Goal: Check status: Check status

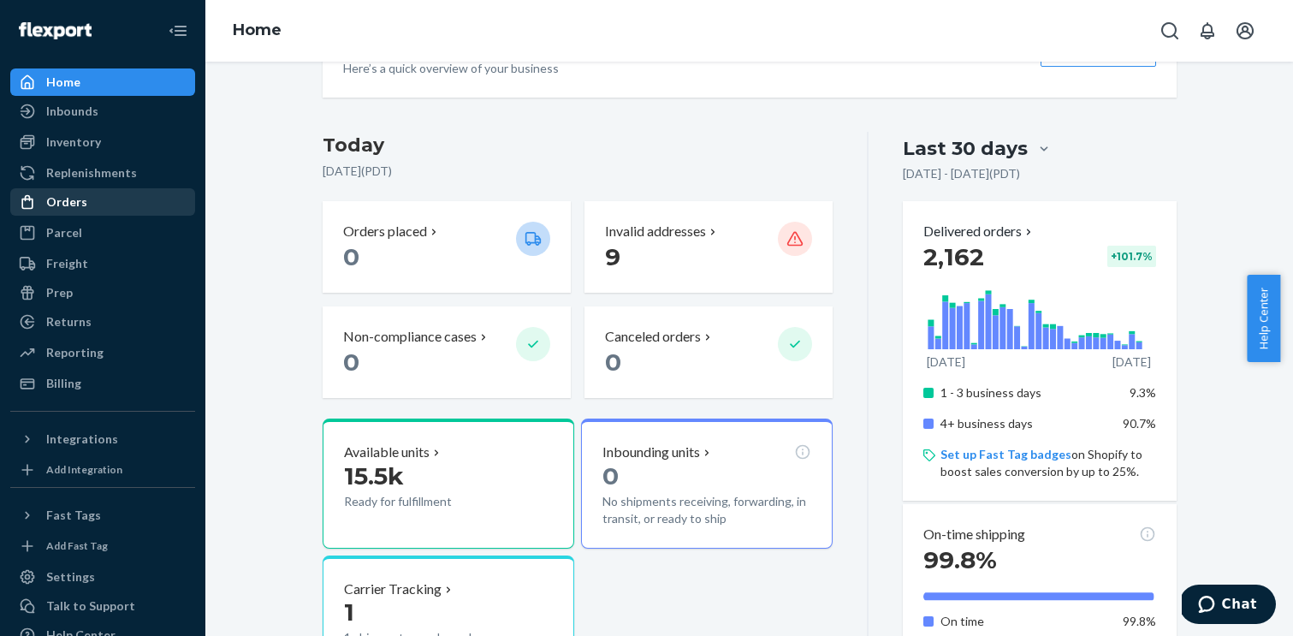
click at [68, 194] on div "Orders" at bounding box center [66, 201] width 41 height 17
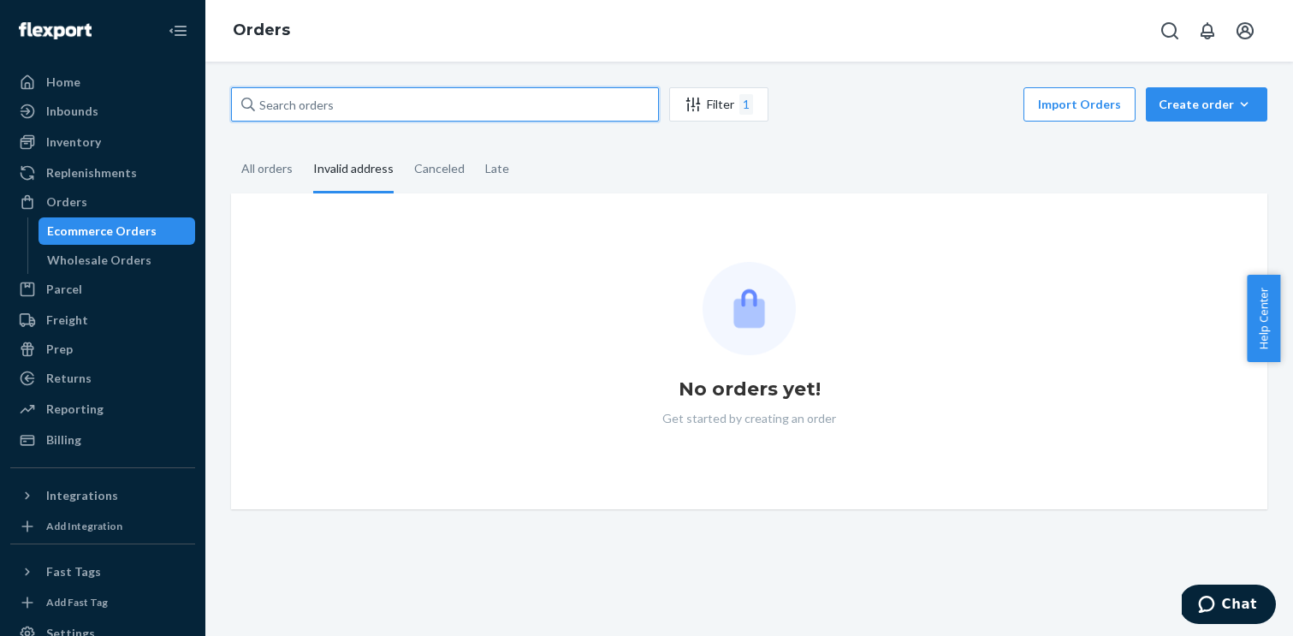
click at [378, 101] on input "text" at bounding box center [445, 104] width 428 height 34
paste input "S62652"
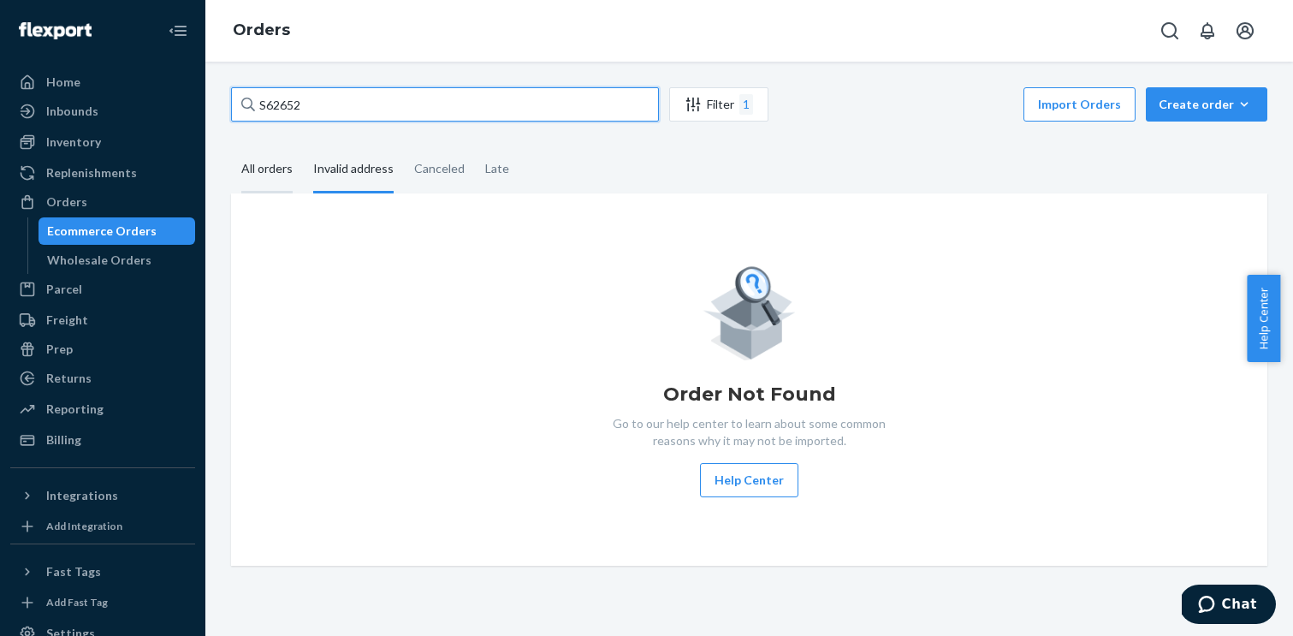
type input "S62652"
click at [253, 176] on div "All orders" at bounding box center [266, 169] width 51 height 47
click at [231, 146] on input "All orders" at bounding box center [231, 146] width 0 height 0
click at [314, 106] on input "S62652" at bounding box center [445, 104] width 428 height 34
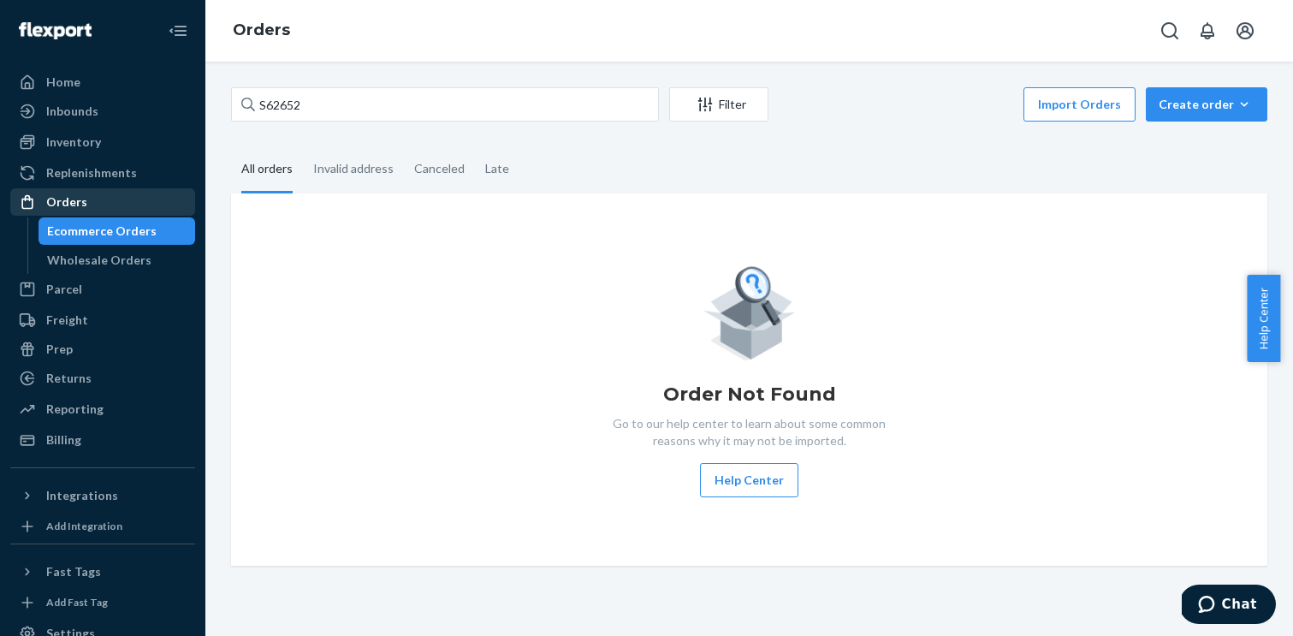
click at [56, 205] on div "Orders" at bounding box center [66, 201] width 41 height 17
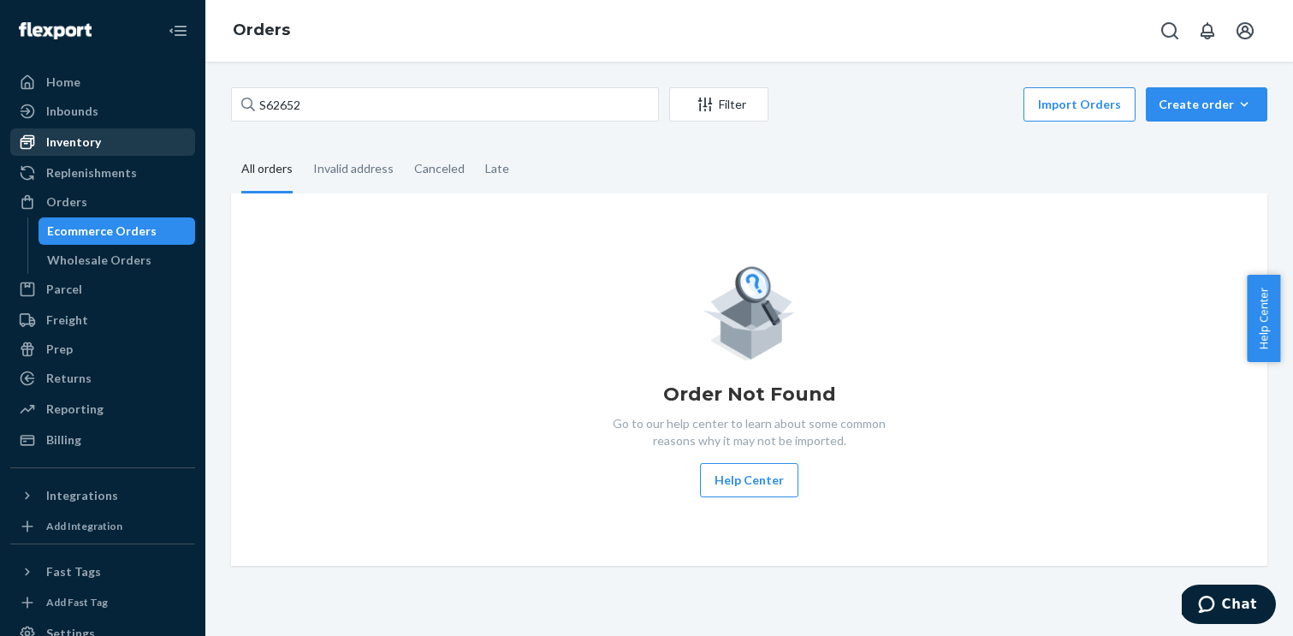
click at [104, 138] on div "Inventory" at bounding box center [102, 142] width 181 height 24
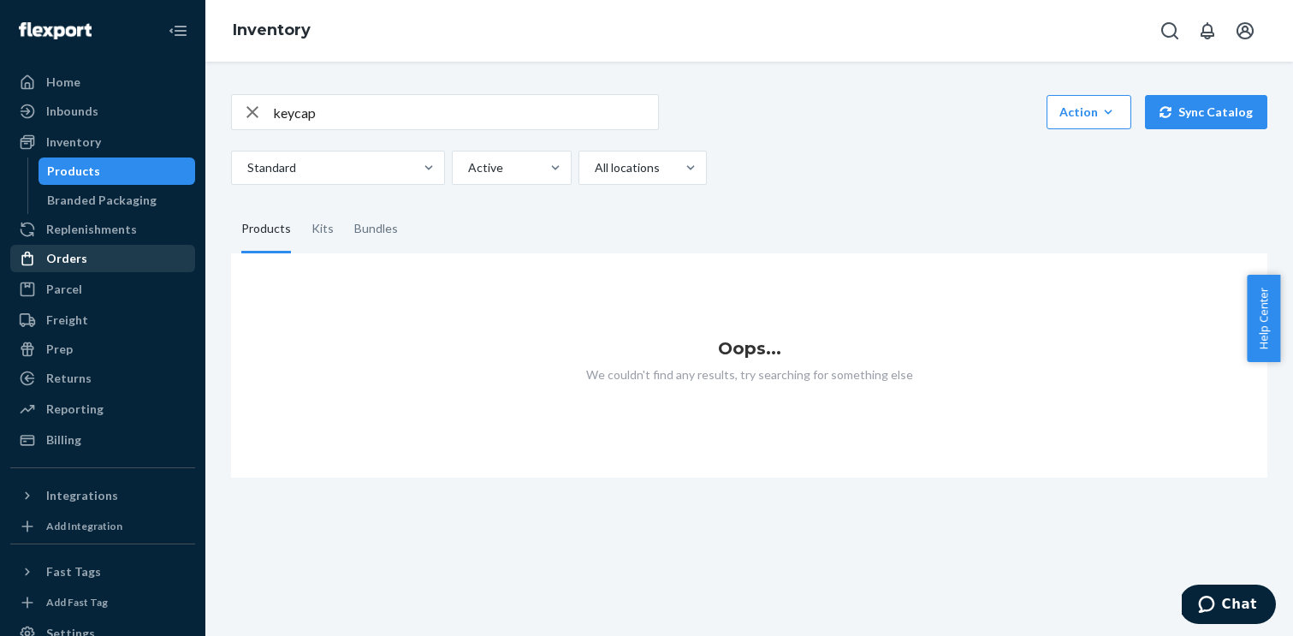
click at [67, 254] on div "Orders" at bounding box center [66, 258] width 41 height 17
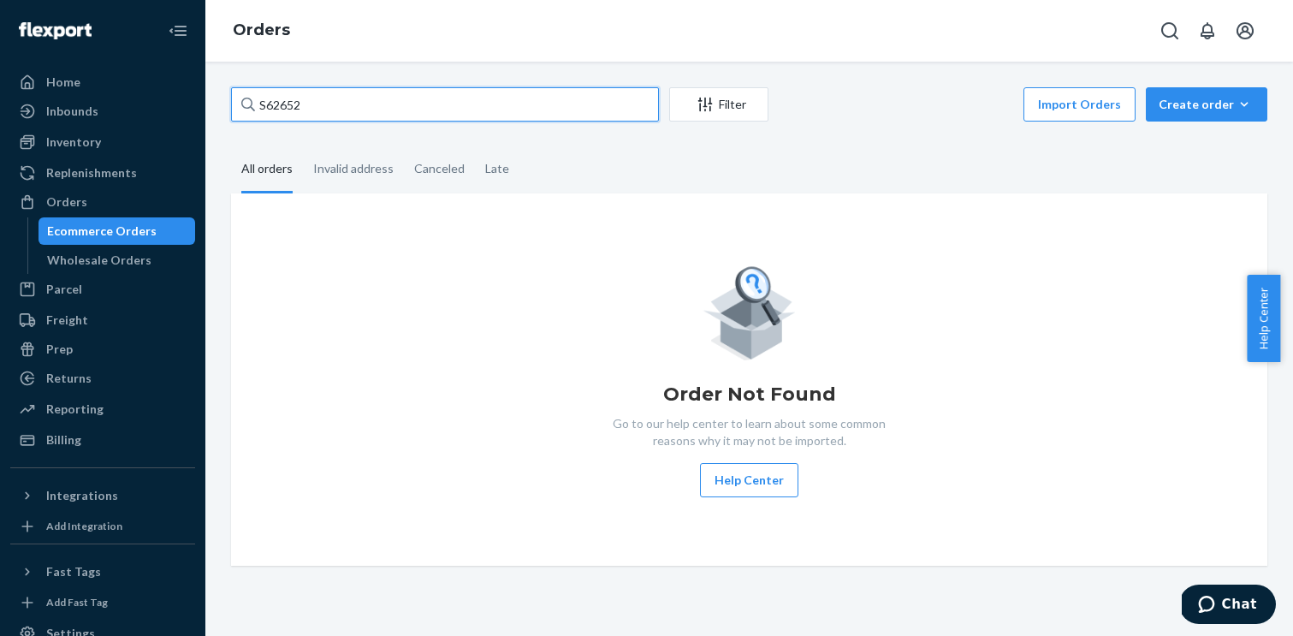
click at [322, 109] on input "S62652" at bounding box center [445, 104] width 428 height 34
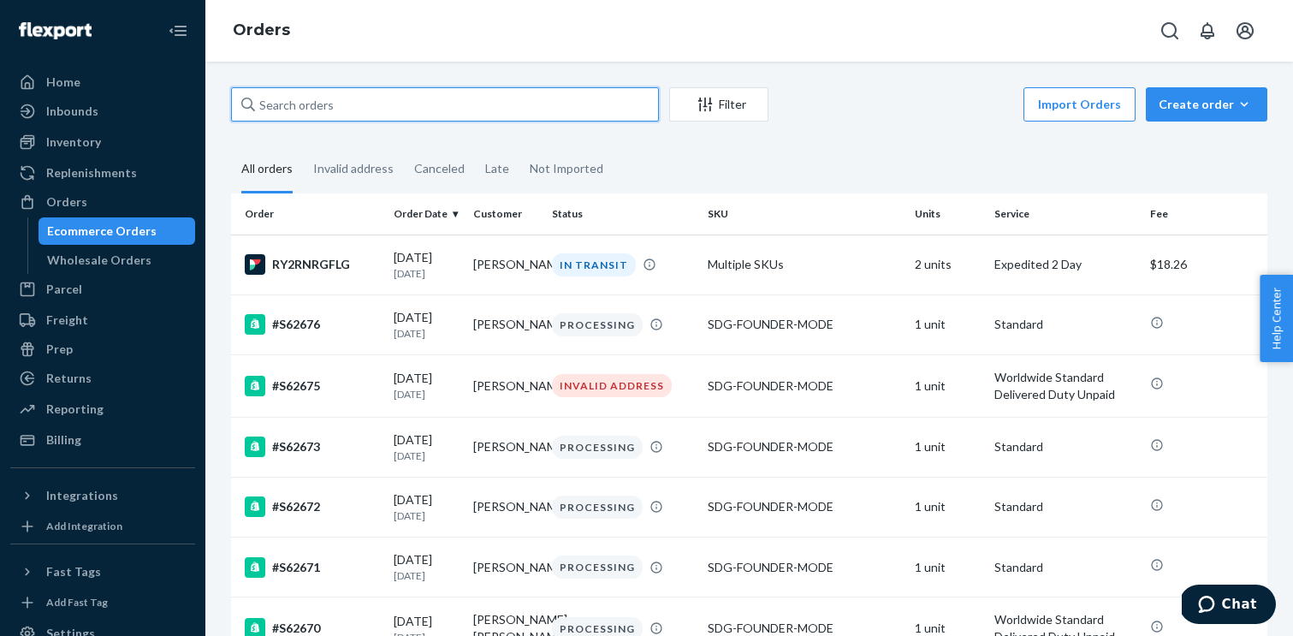
click at [335, 104] on input "text" at bounding box center [445, 104] width 428 height 34
paste input "S62652"
type input "S62652"
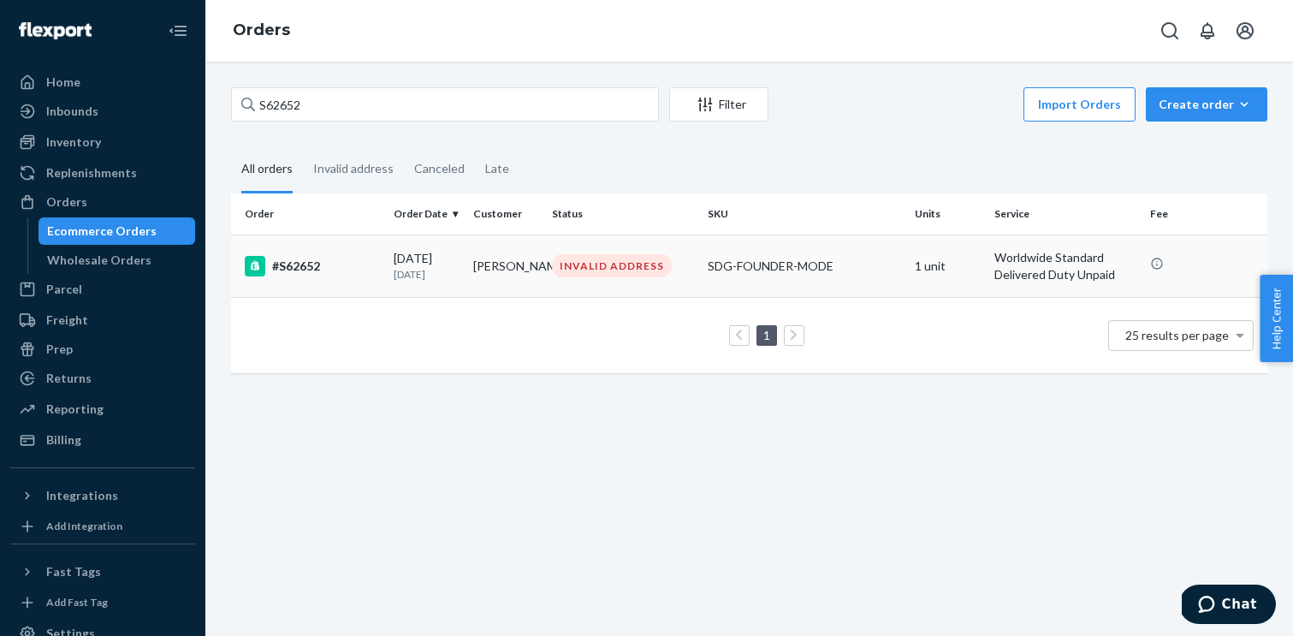
click at [286, 270] on div "#S62652" at bounding box center [312, 266] width 135 height 21
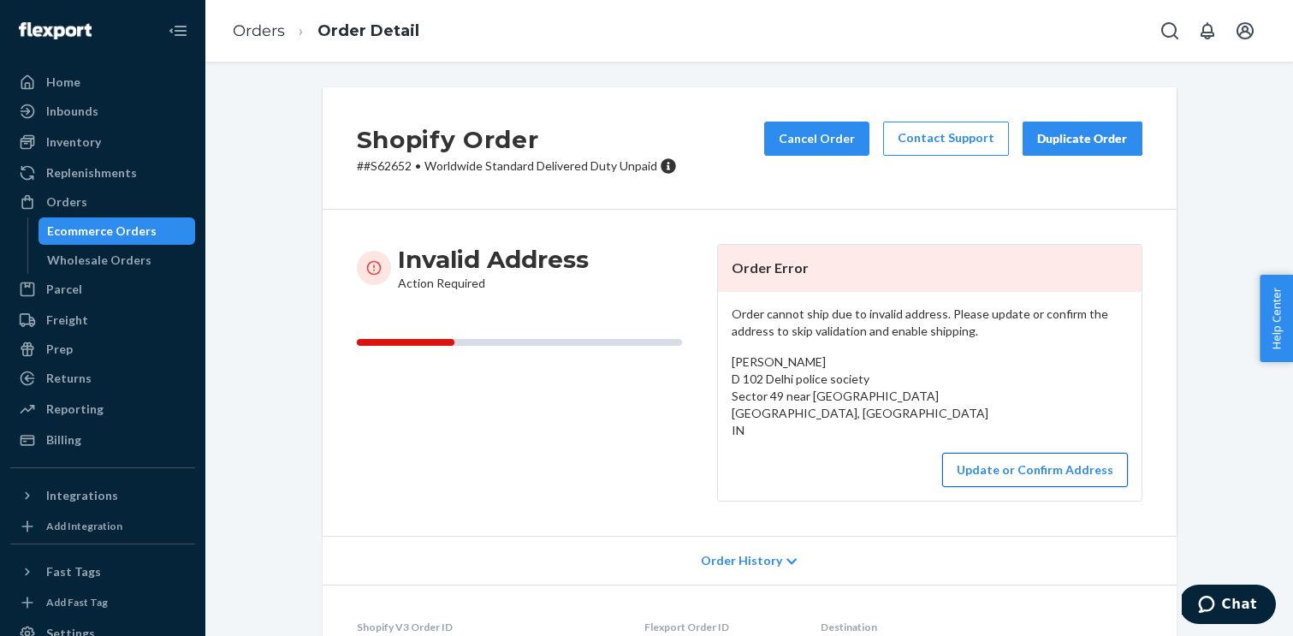
click at [1015, 463] on button "Update or Confirm Address" at bounding box center [1035, 470] width 186 height 34
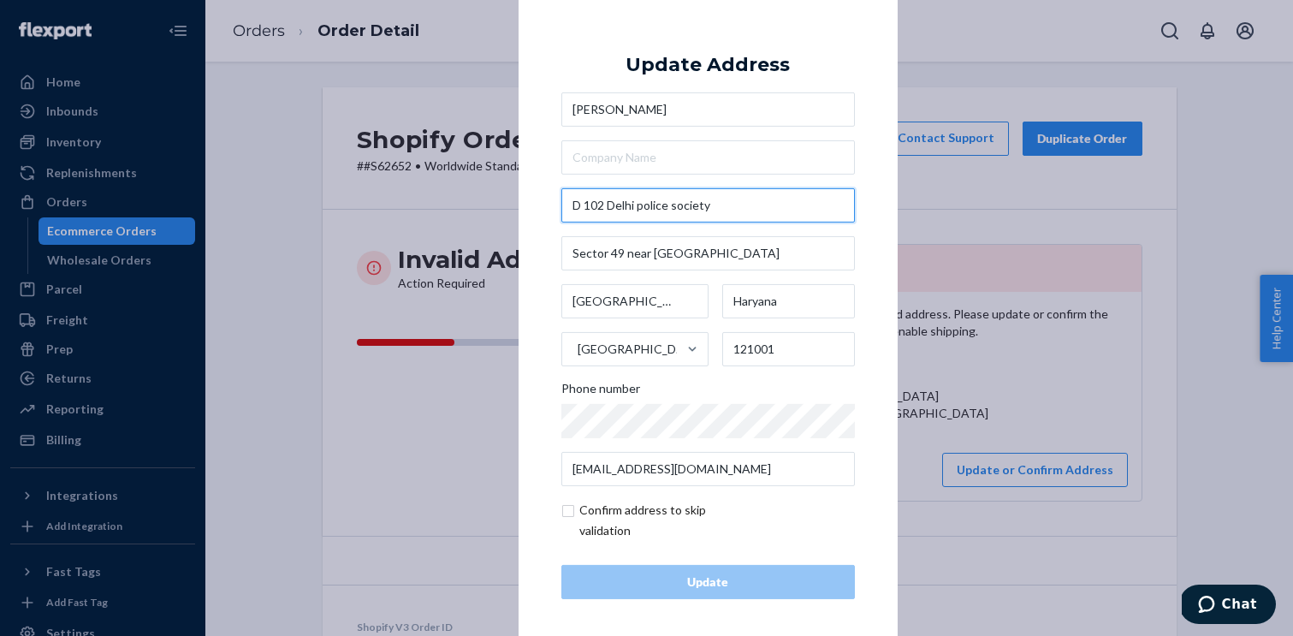
click at [746, 208] on input "D 102 Delhi police society" at bounding box center [709, 205] width 294 height 34
click at [745, 208] on input "D 102 Delhi police society" at bounding box center [709, 205] width 294 height 34
click at [729, 205] on input "D 102 Delhi police society" at bounding box center [709, 205] width 294 height 34
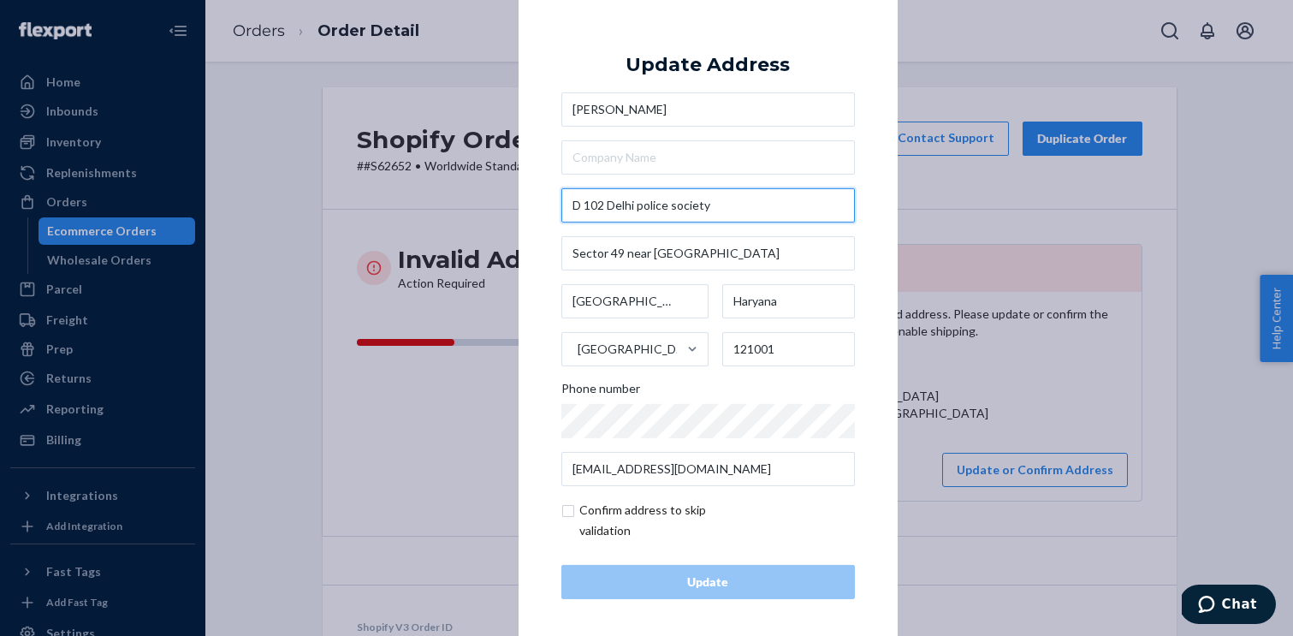
click at [728, 205] on input "D 102 Delhi police society" at bounding box center [709, 205] width 294 height 34
paste input "Police Society Sector 49"
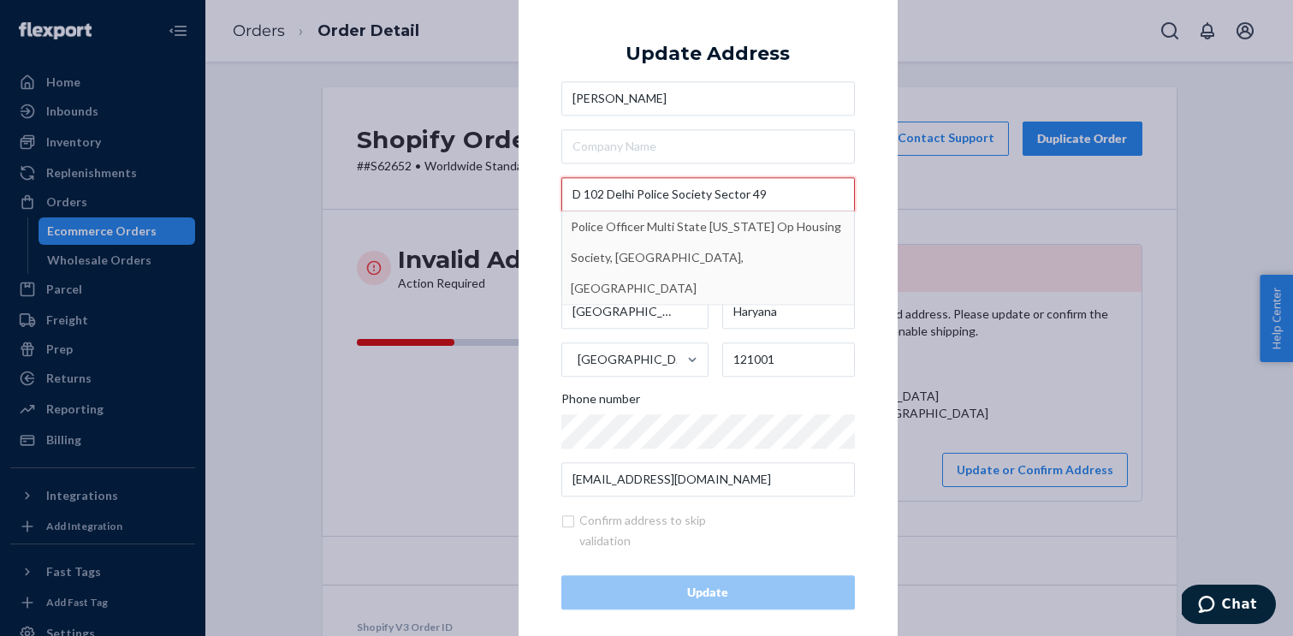
click at [673, 193] on input "D 102 Delhi Police Society Sector 49" at bounding box center [709, 194] width 294 height 34
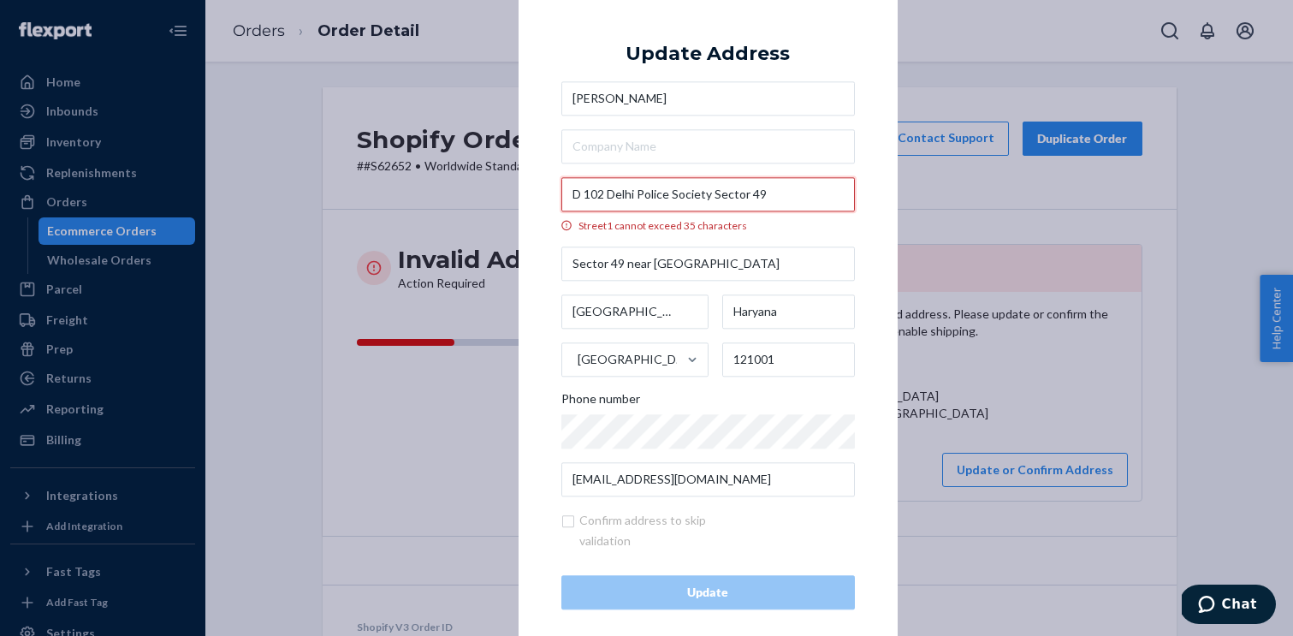
click at [715, 193] on input "D 102 Delhi Police Society Sector 49" at bounding box center [709, 194] width 294 height 34
drag, startPoint x: 710, startPoint y: 198, endPoint x: 771, endPoint y: 199, distance: 60.8
click at [771, 199] on input "D 102 Delhi Police Society Sector 49" at bounding box center [709, 194] width 294 height 34
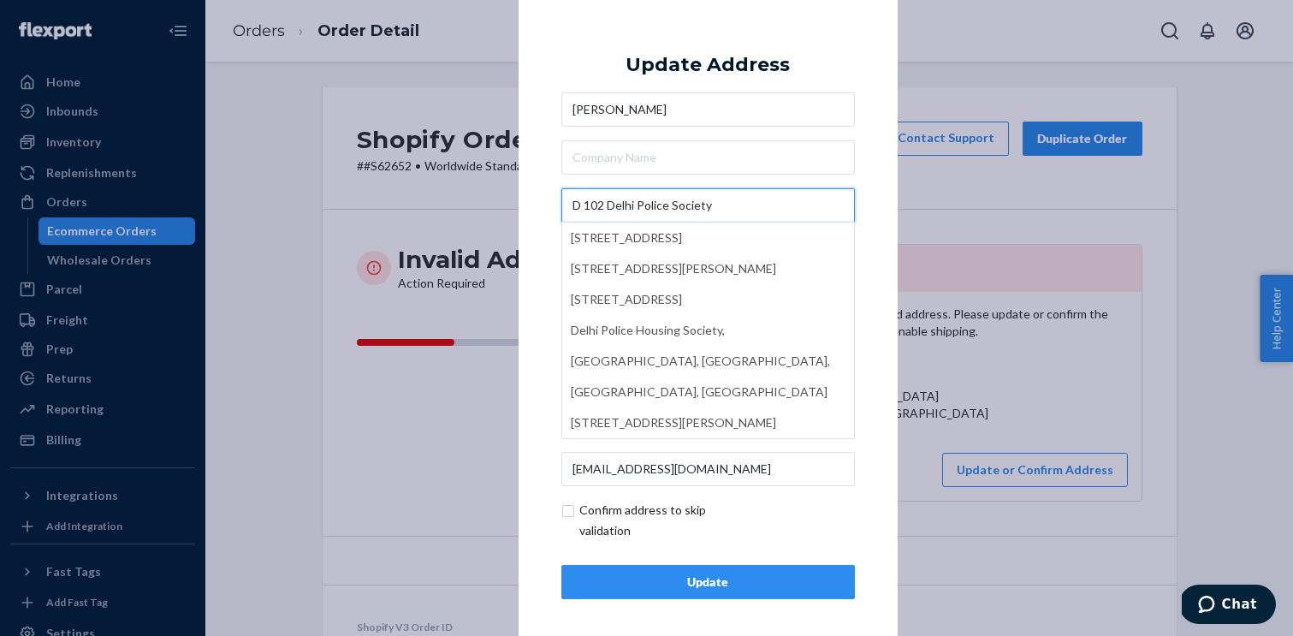
type input "D 102 Delhi Police Society"
click at [525, 212] on div "× Update Address Piyush Chopra D 102 Delhi Police Society D 102, Block D, Anand…" at bounding box center [708, 317] width 379 height 647
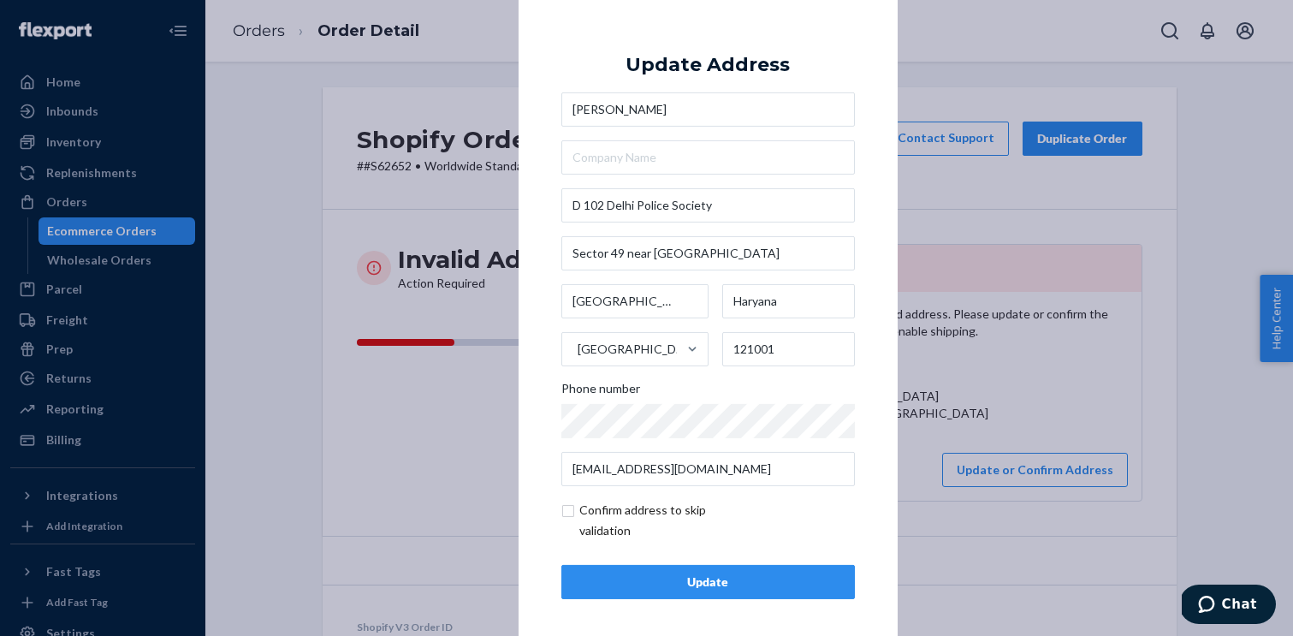
click at [573, 508] on input "checkbox" at bounding box center [661, 520] width 199 height 41
checkbox input "true"
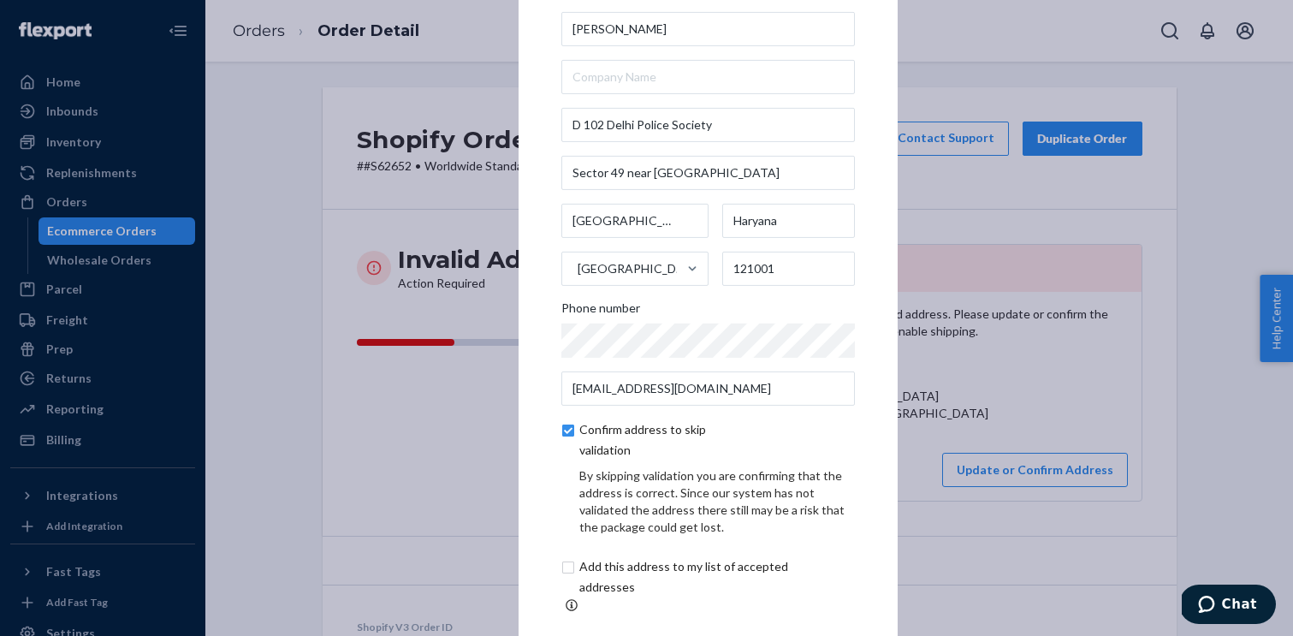
scroll to position [77, 0]
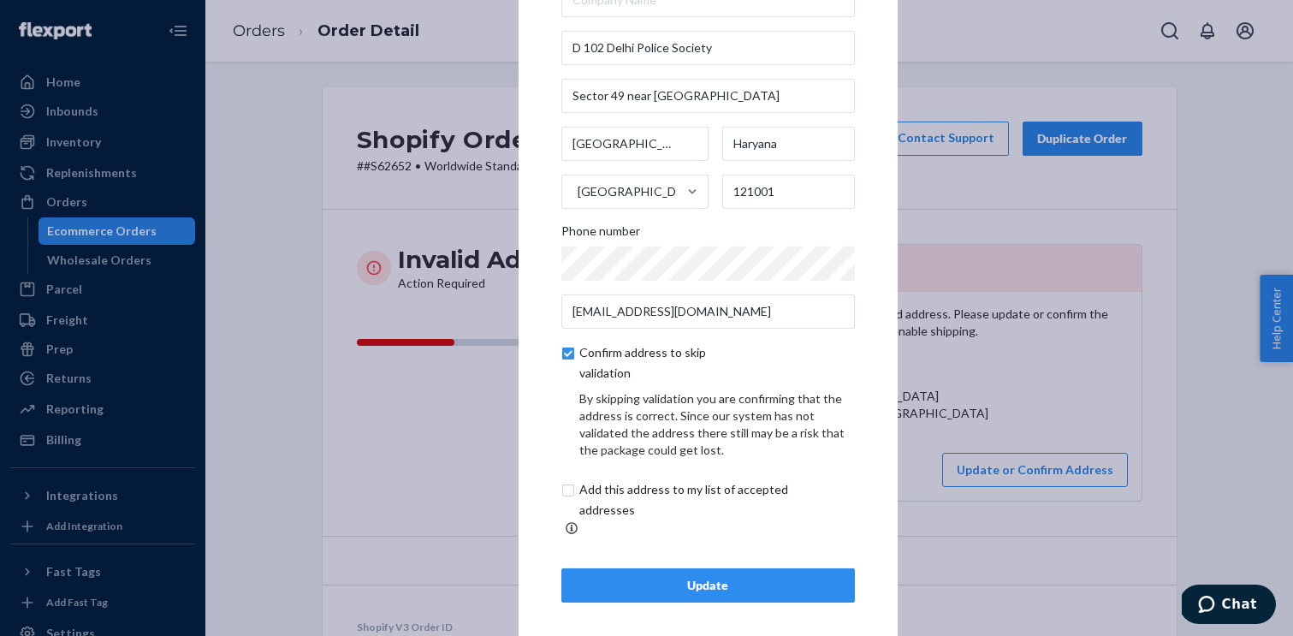
click at [697, 580] on div "Update" at bounding box center [708, 585] width 265 height 17
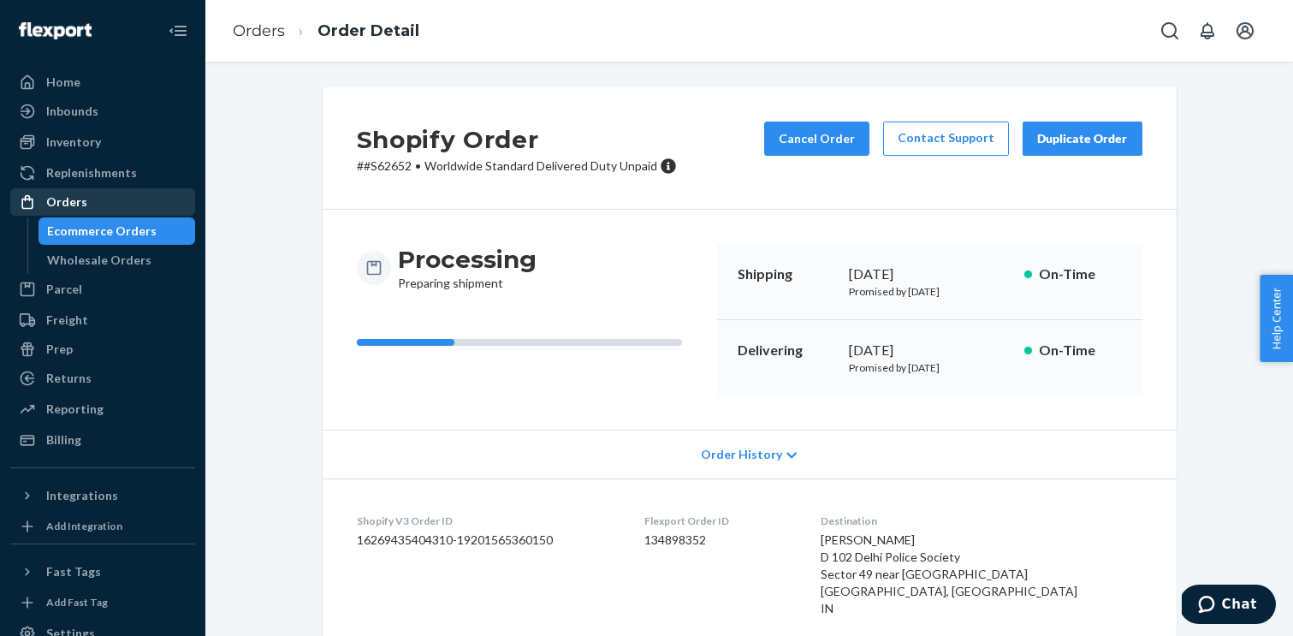
click at [86, 199] on div "Orders" at bounding box center [102, 202] width 181 height 24
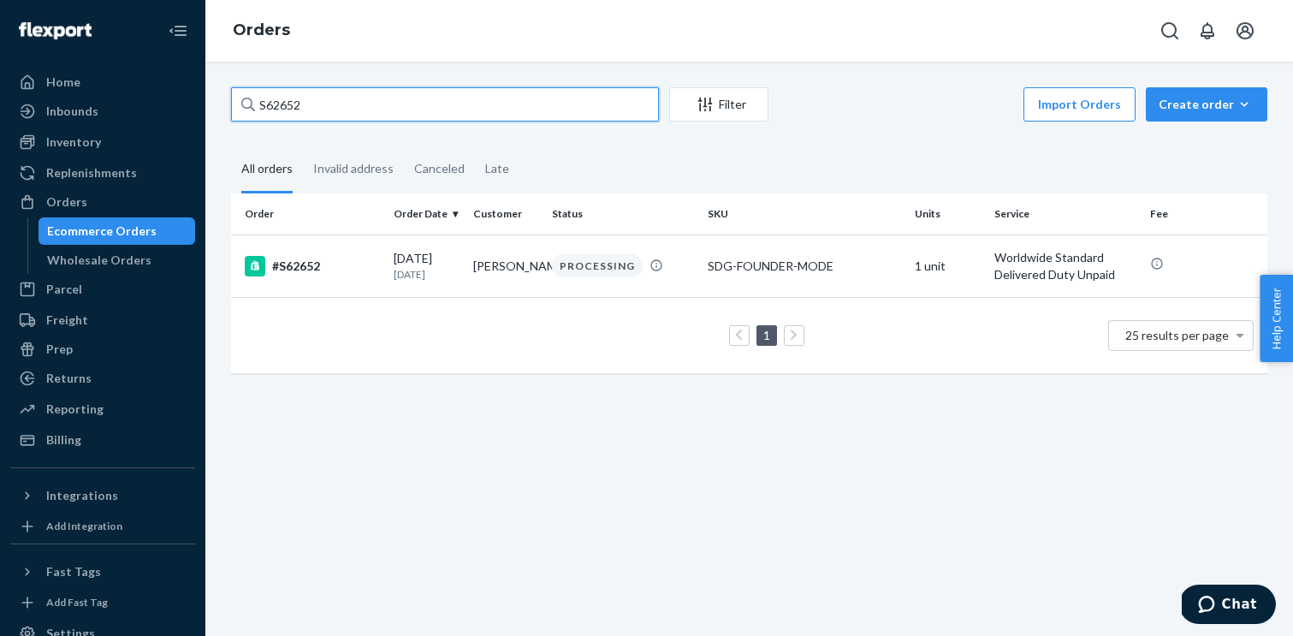
click at [360, 103] on input "S62652" at bounding box center [445, 104] width 428 height 34
paste input "311"
type input "S62311"
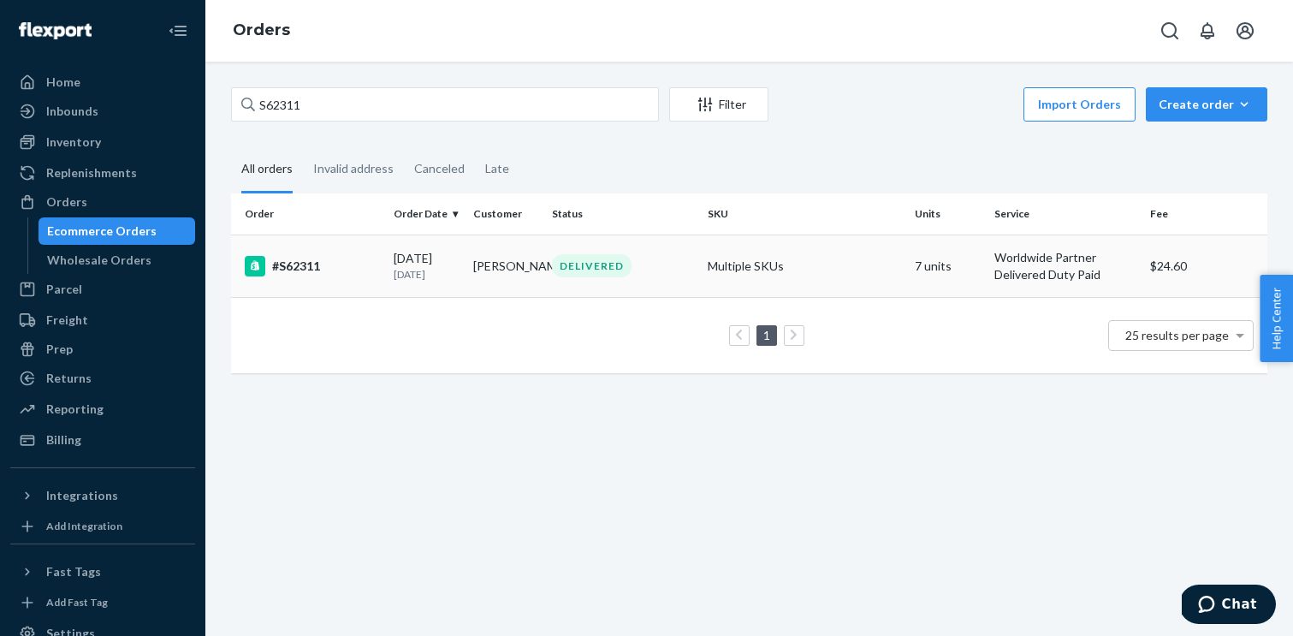
click at [293, 267] on div "#S62311" at bounding box center [312, 266] width 135 height 21
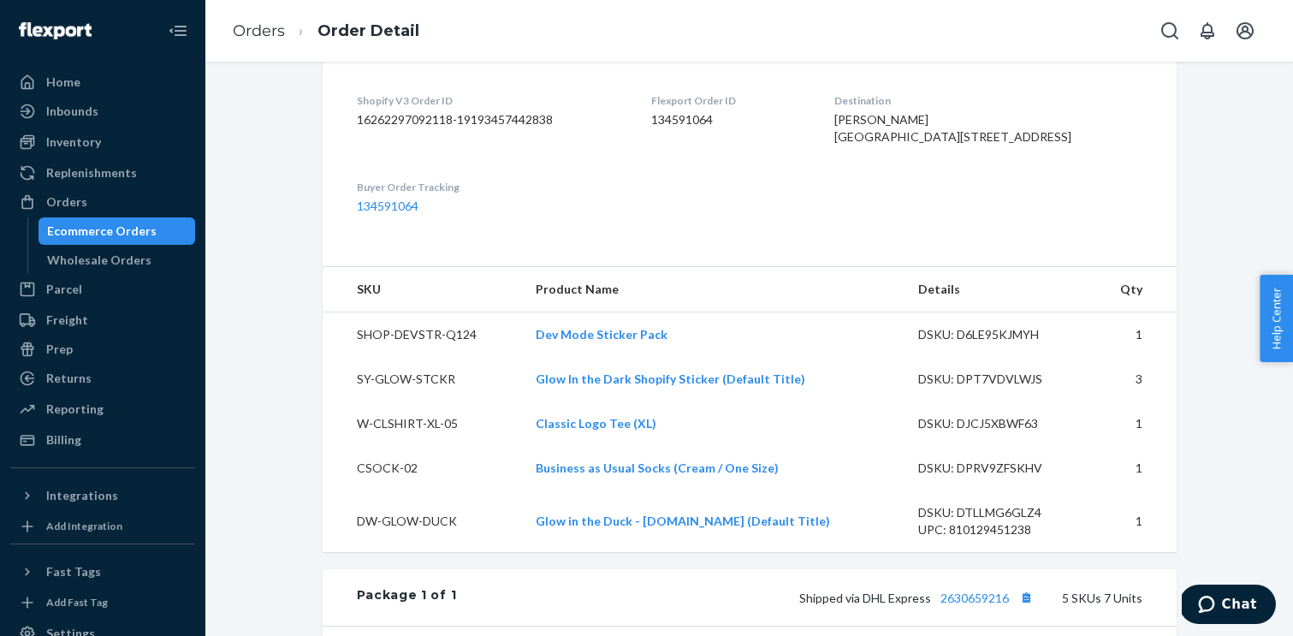
scroll to position [428, 0]
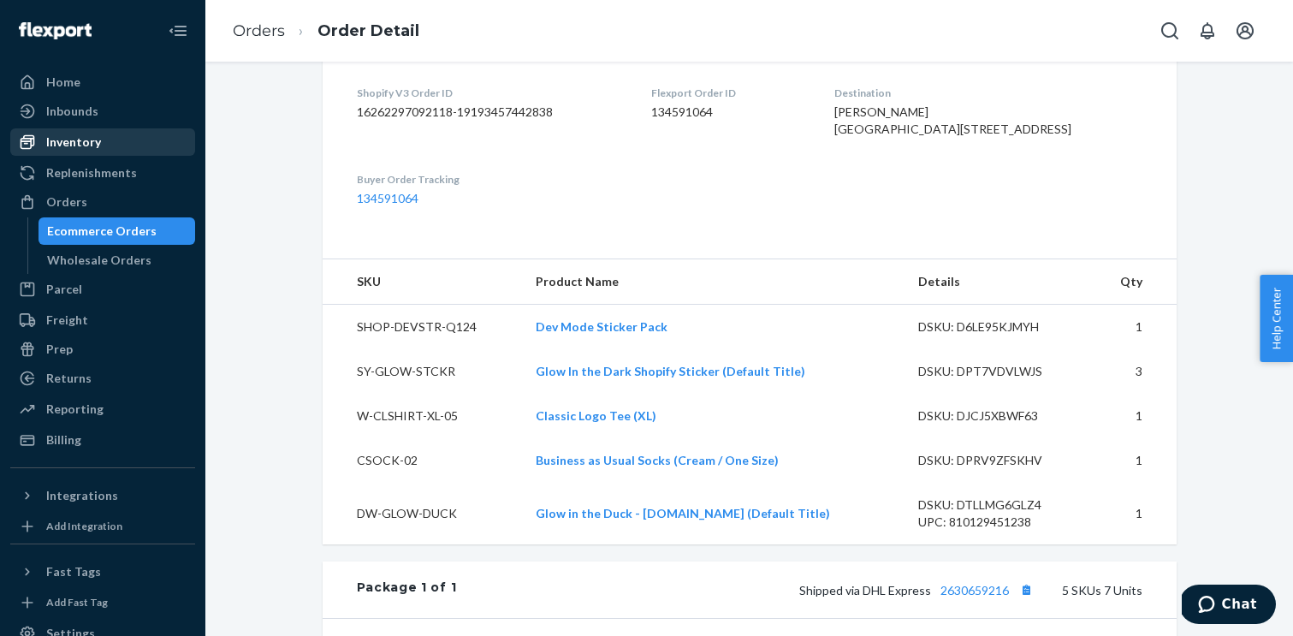
click at [96, 145] on div "Inventory" at bounding box center [73, 142] width 55 height 17
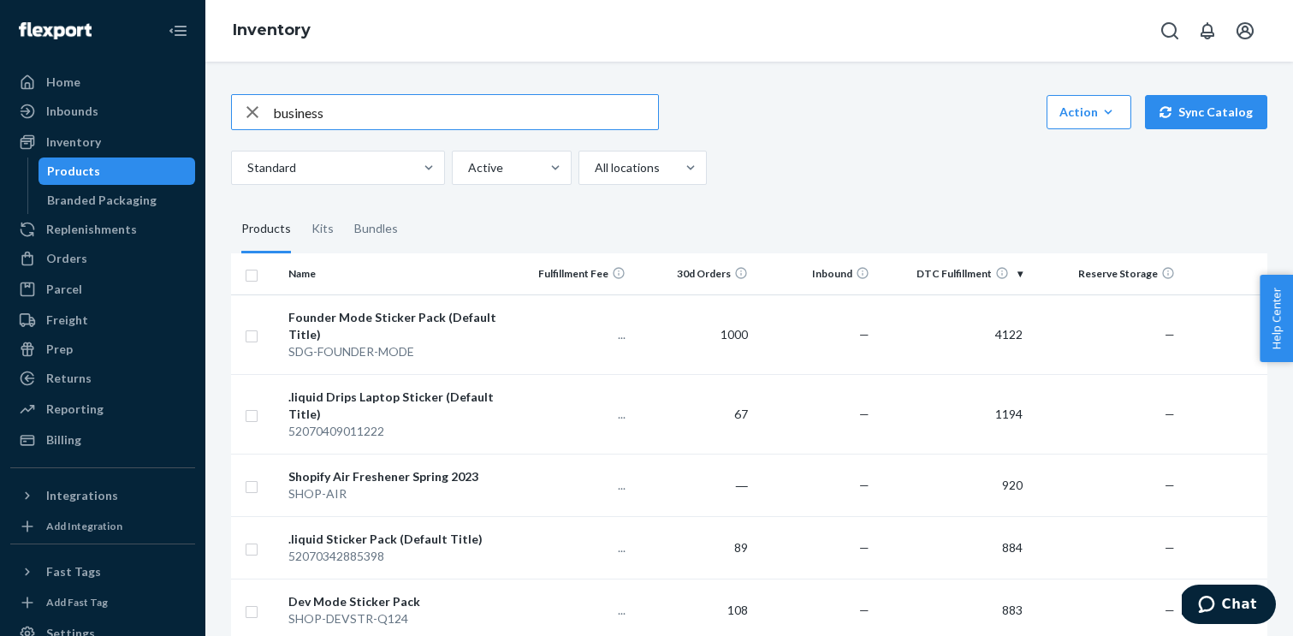
type input "business"
